Goal: Information Seeking & Learning: Learn about a topic

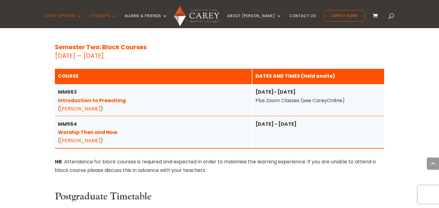
scroll to position [820, 0]
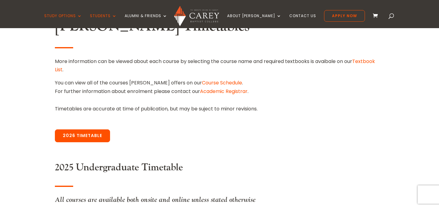
scroll to position [188, 0]
click at [235, 90] on link "Academic Registrar" at bounding box center [224, 91] width 48 height 7
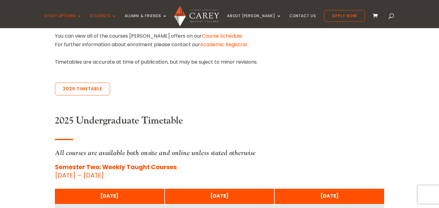
scroll to position [250, 0]
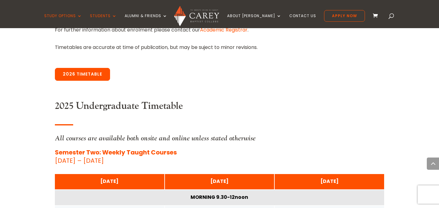
click at [100, 77] on link "2026 Timetable" at bounding box center [82, 74] width 55 height 13
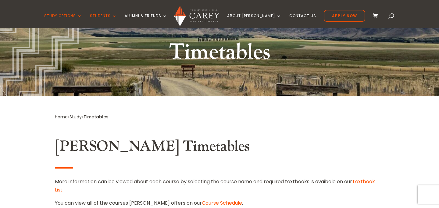
scroll to position [474, 0]
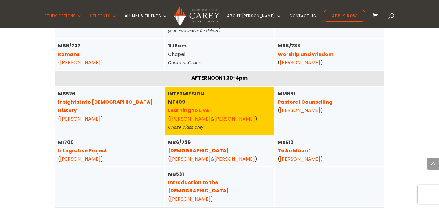
click at [288, 152] on link "Te Ao Māori*" at bounding box center [294, 150] width 33 height 7
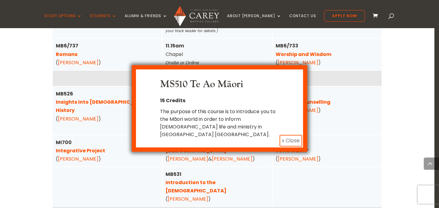
click at [282, 135] on button "x Close" at bounding box center [291, 141] width 23 height 12
